Goal: Task Accomplishment & Management: Manage account settings

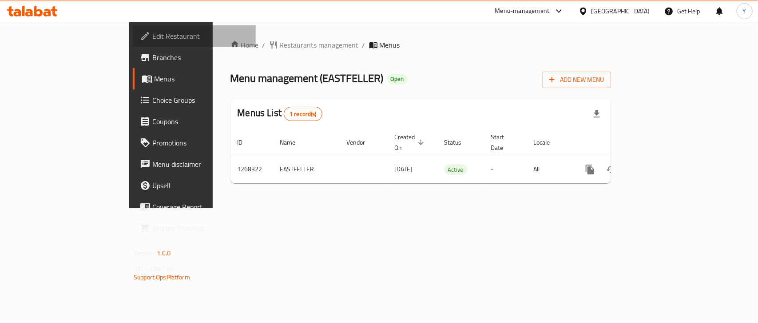
click at [152, 32] on span "Edit Restaurant" at bounding box center [200, 36] width 96 height 11
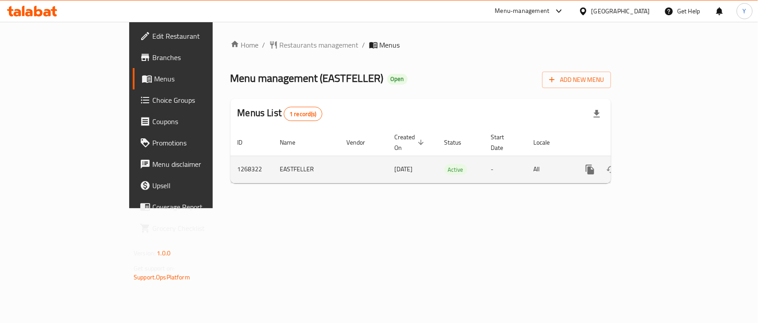
click at [665, 168] on div "enhanced table" at bounding box center [622, 169] width 85 height 21
click at [660, 164] on icon "enhanced table" at bounding box center [654, 169] width 11 height 11
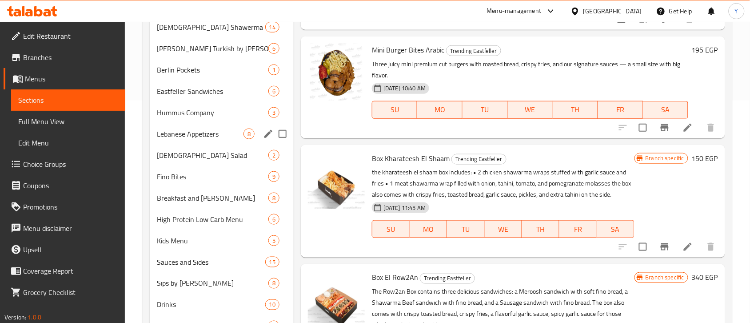
scroll to position [56, 0]
